Goal: Information Seeking & Learning: Learn about a topic

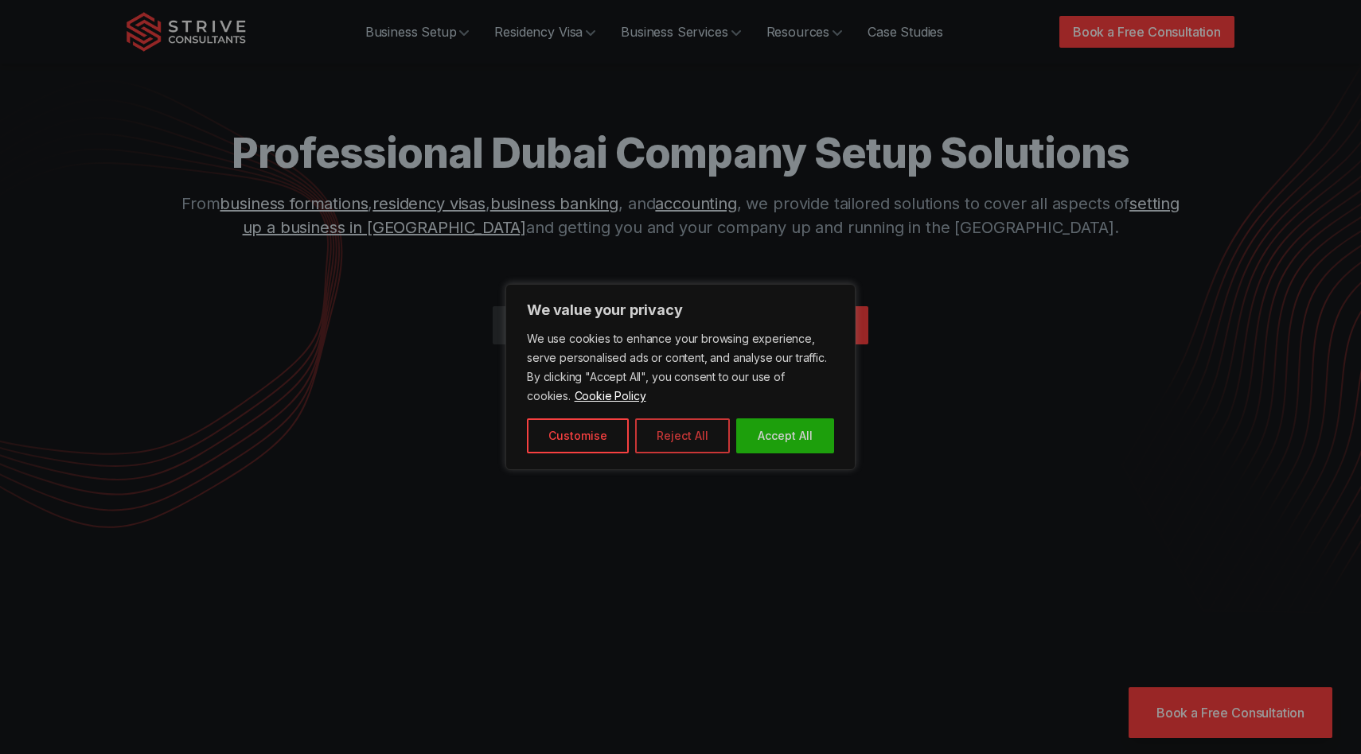
click at [665, 445] on button "Reject All" at bounding box center [682, 436] width 95 height 35
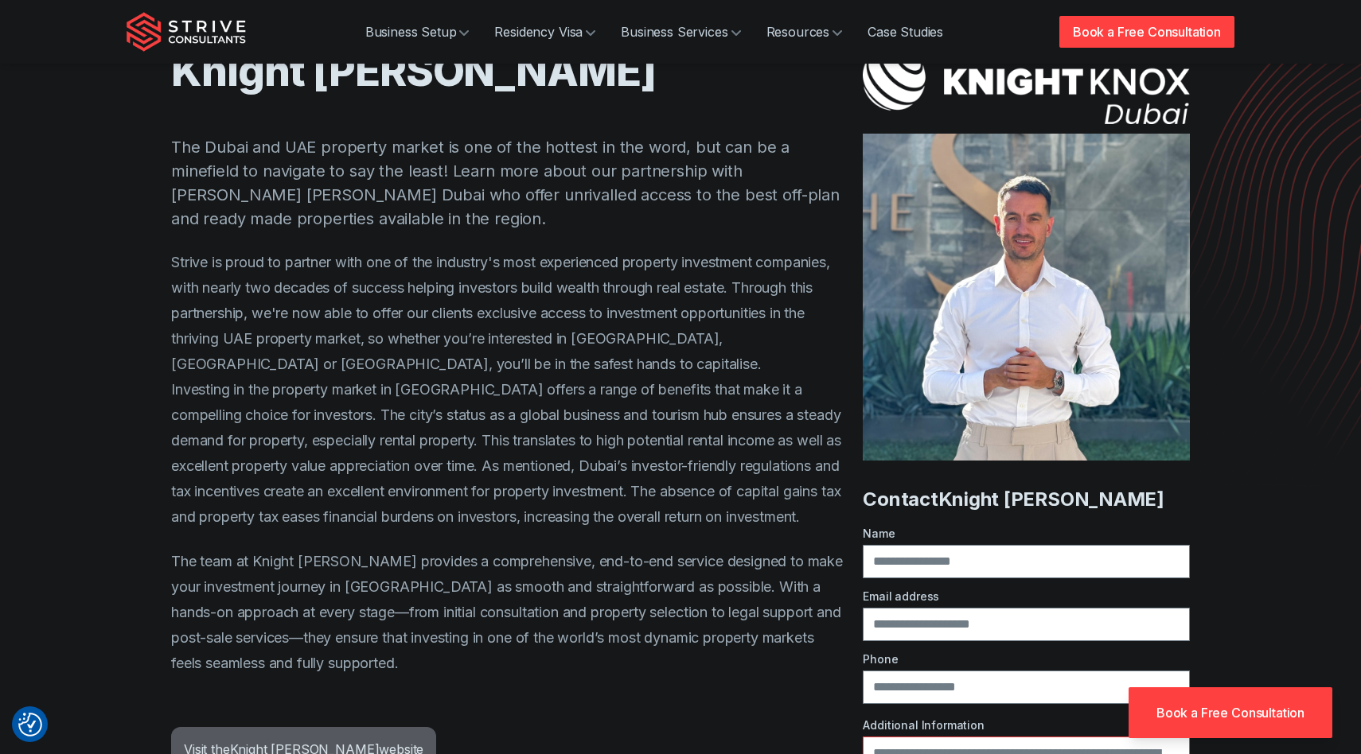
scroll to position [139, 0]
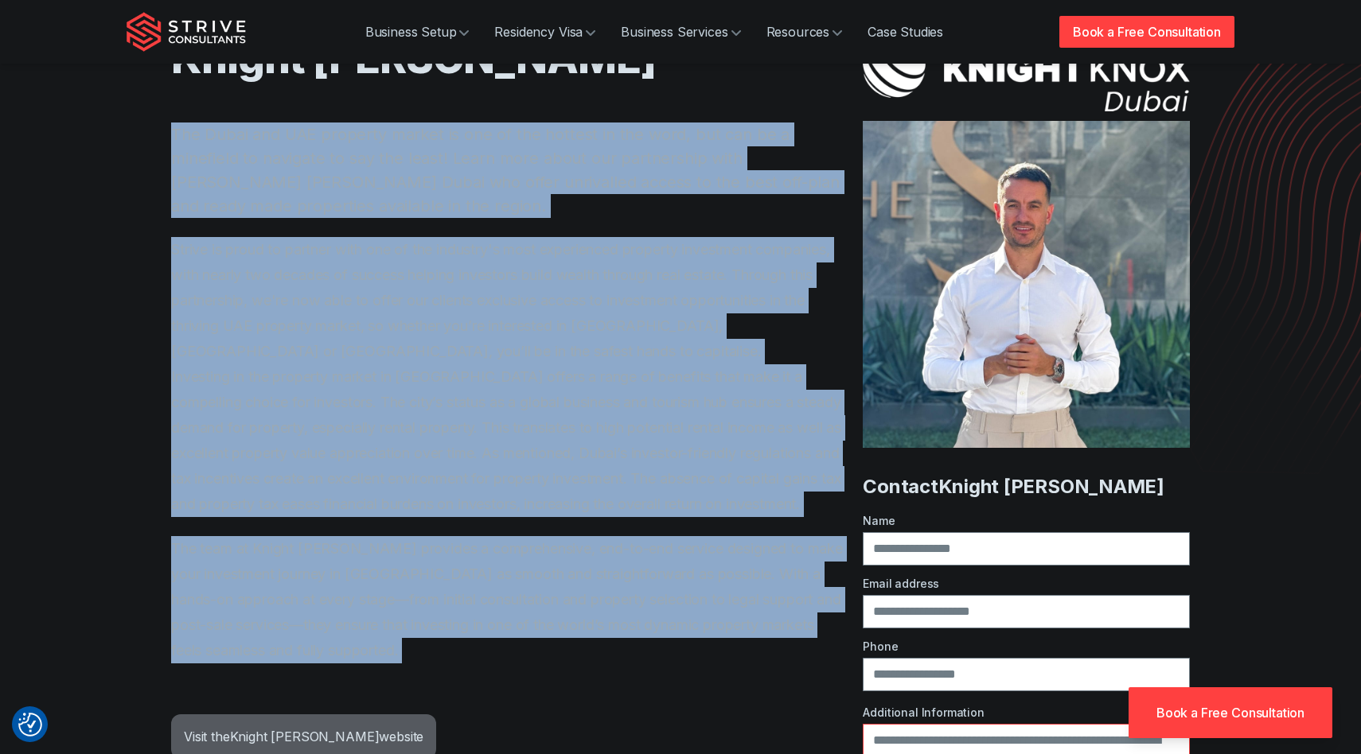
drag, startPoint x: 176, startPoint y: 209, endPoint x: 546, endPoint y: 690, distance: 606.7
click at [546, 690] on div "Knight Knox The Dubai and UAE property market is one of the hottest in the word…" at bounding box center [507, 412] width 673 height 758
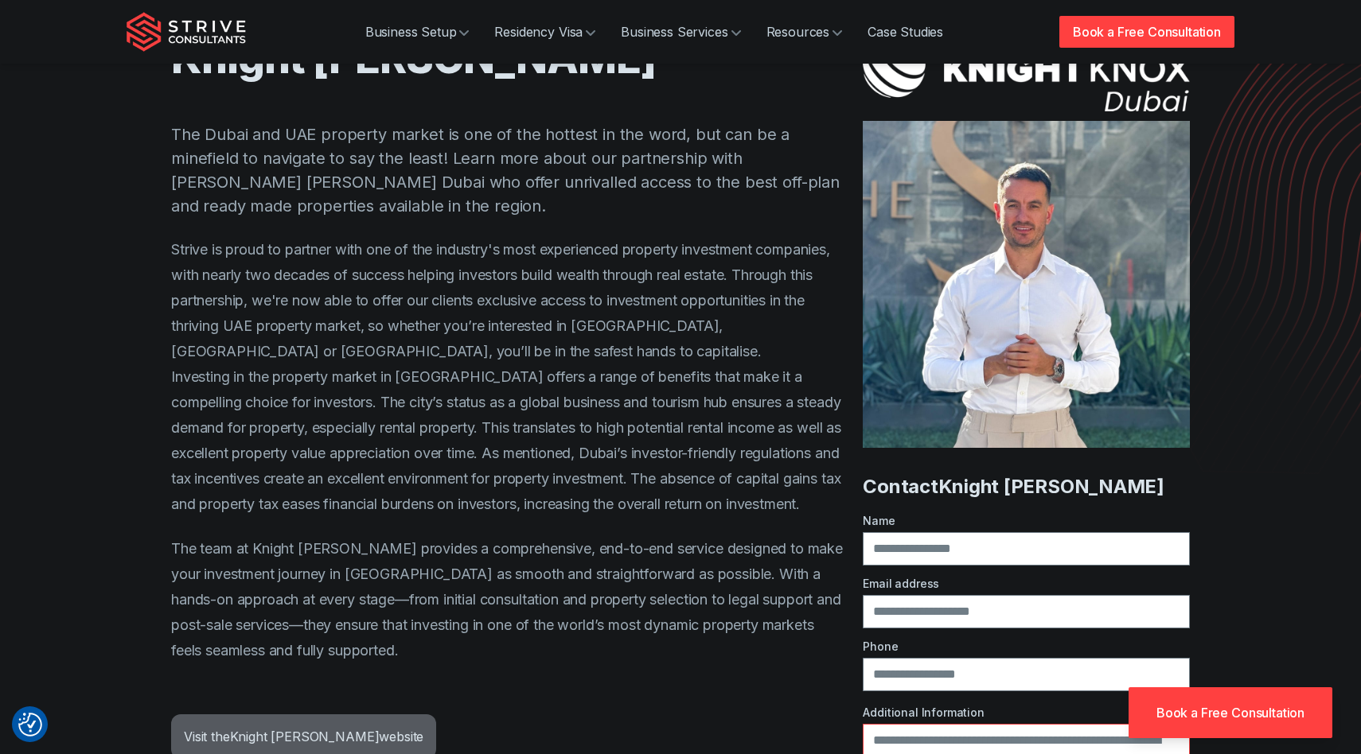
scroll to position [0, 0]
